Goal: Find specific page/section: Find specific page/section

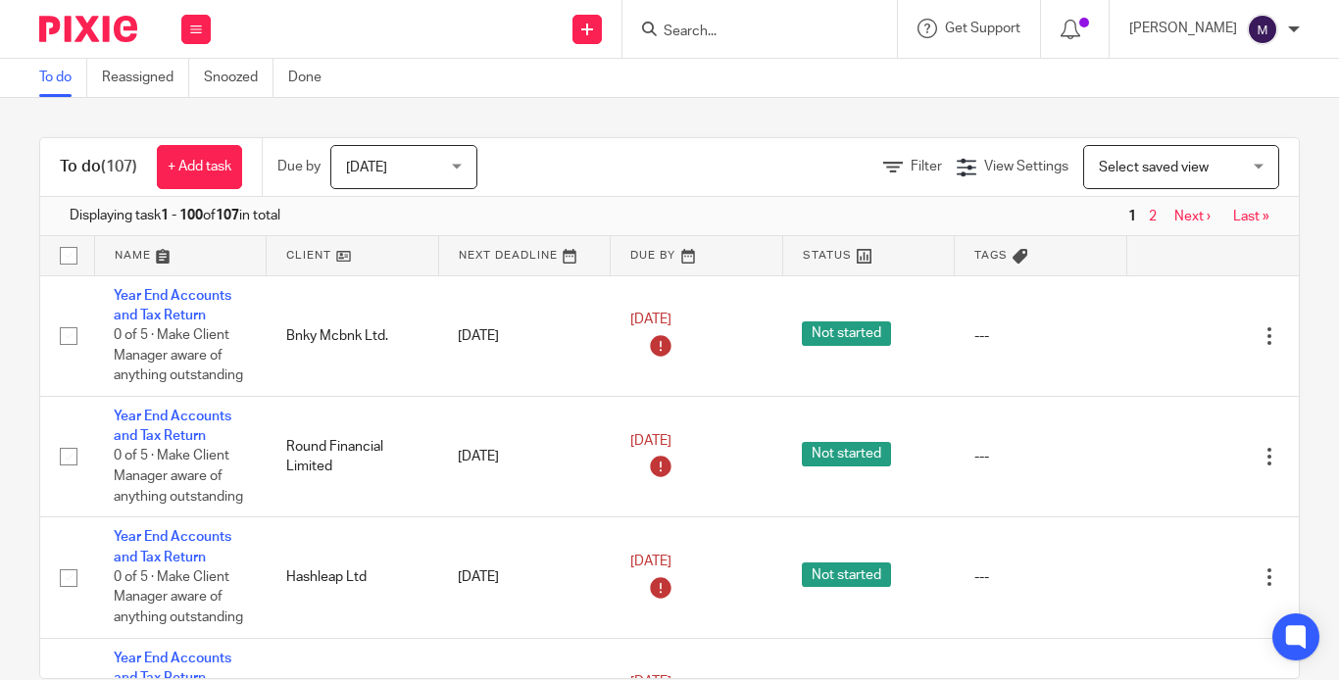
click at [721, 29] on input "Search" at bounding box center [750, 33] width 176 height 18
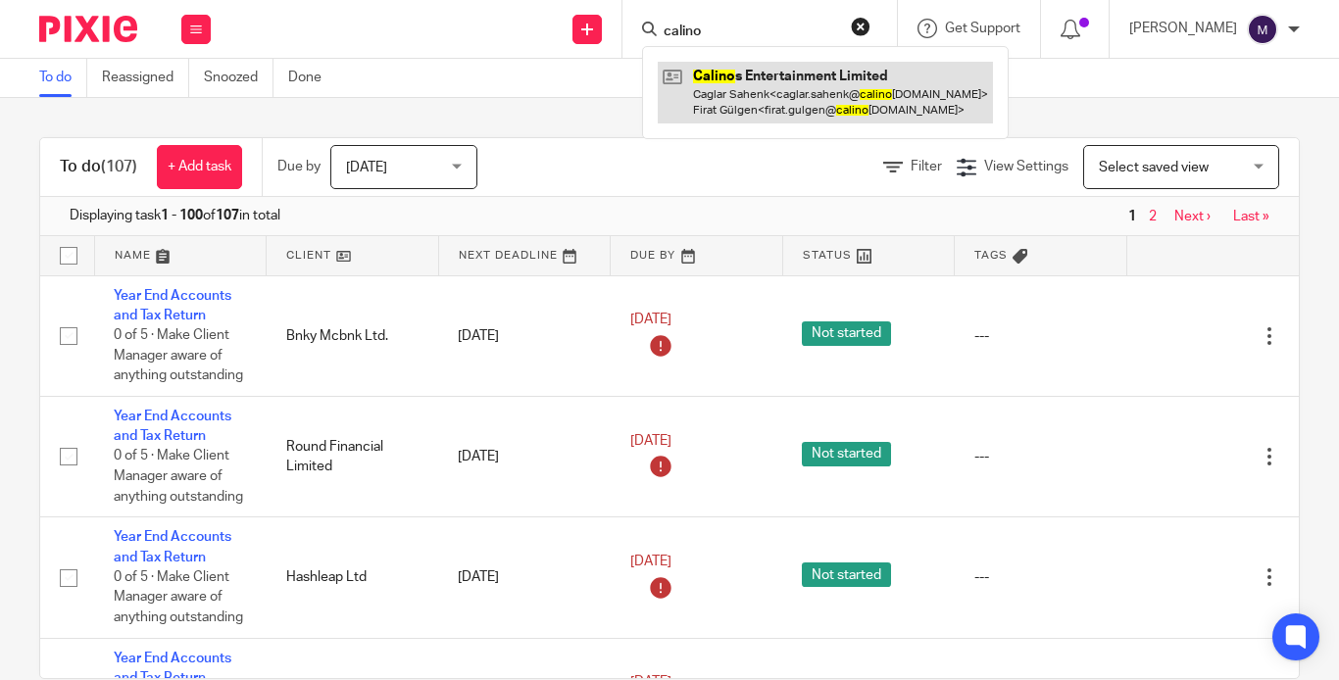
type input "calino"
click at [800, 103] on link at bounding box center [825, 92] width 335 height 61
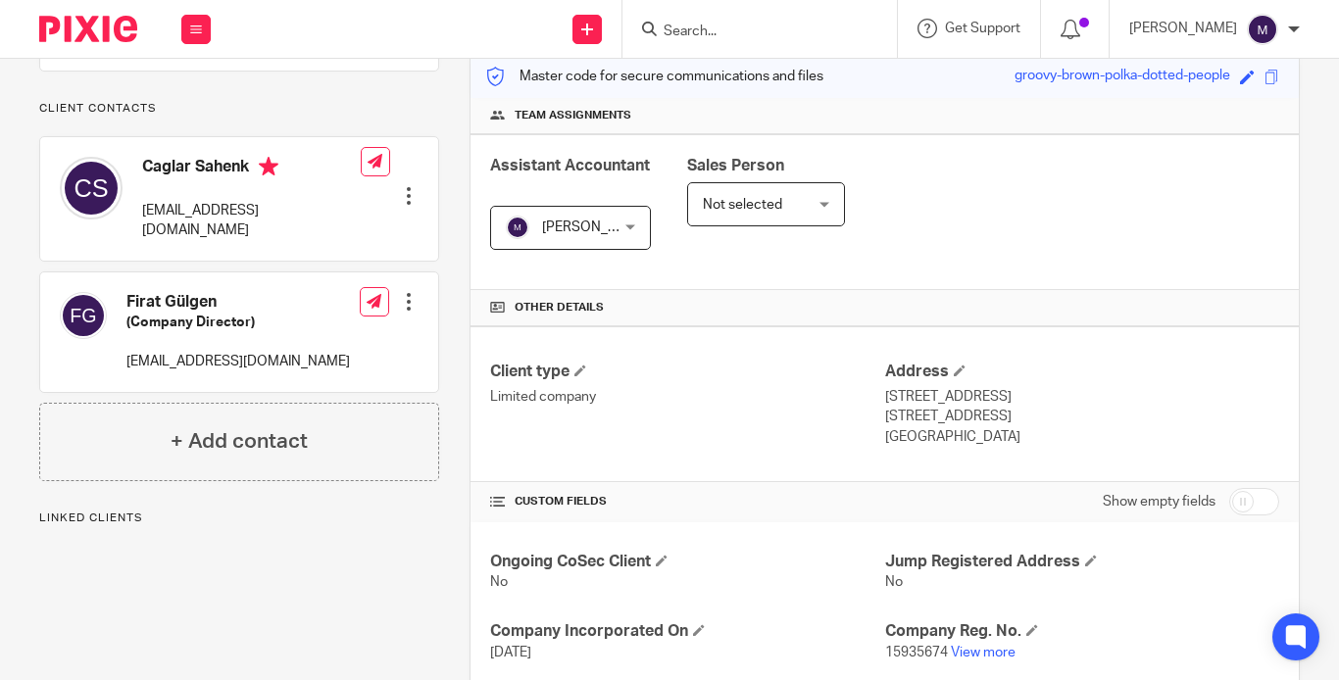
scroll to position [258, 0]
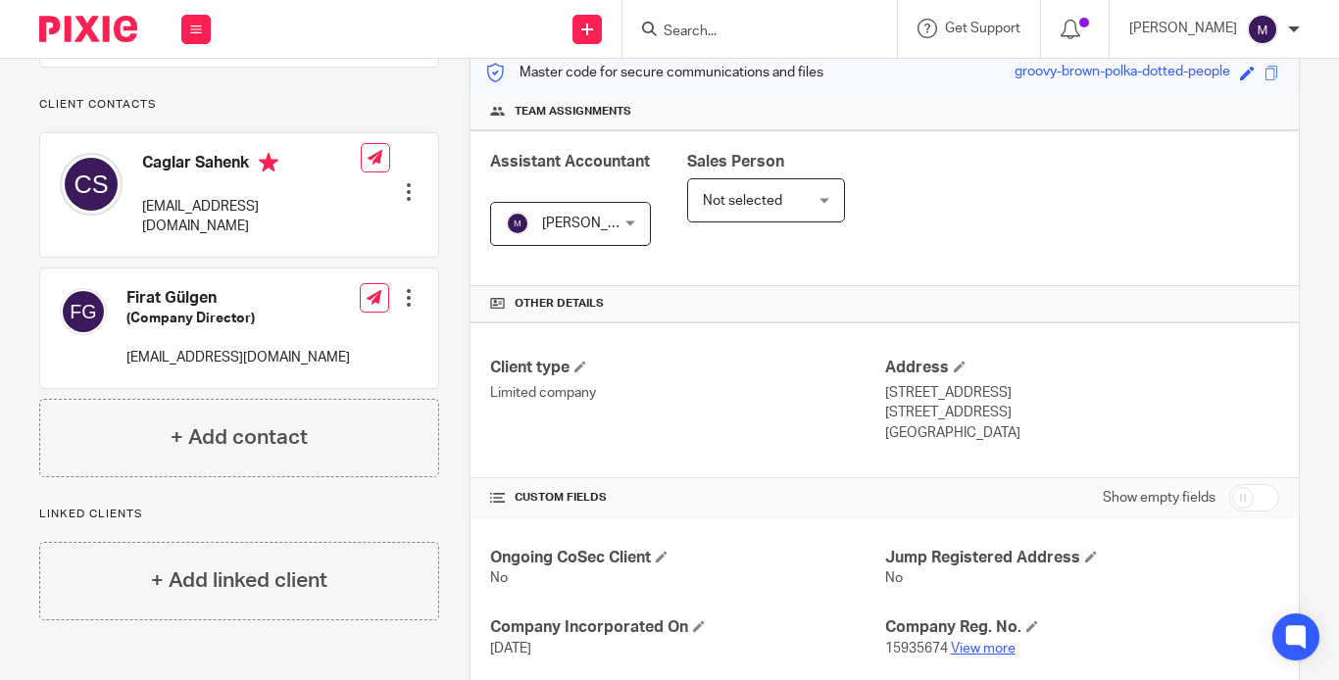
click at [969, 642] on link "View more" at bounding box center [983, 649] width 65 height 14
